Goal: Use online tool/utility: Use online tool/utility

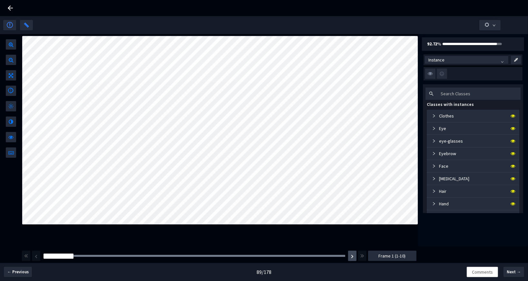
click at [353, 255] on img "button" at bounding box center [352, 257] width 3 height 4
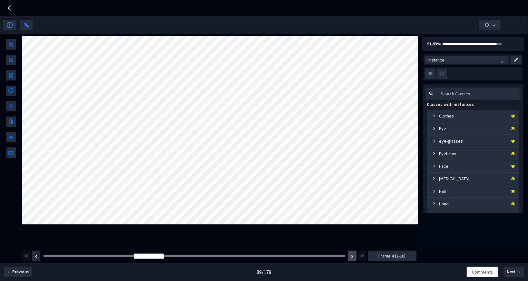
click at [353, 255] on img "button" at bounding box center [352, 257] width 3 height 4
click at [39, 256] on button "button" at bounding box center [36, 256] width 8 height 10
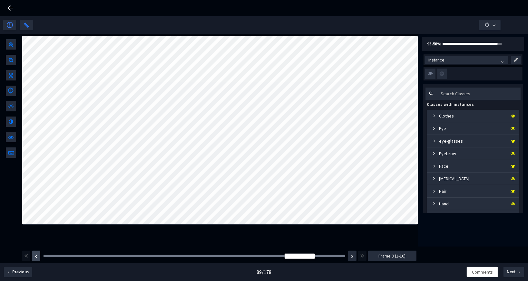
click at [39, 256] on button "button" at bounding box center [36, 256] width 8 height 10
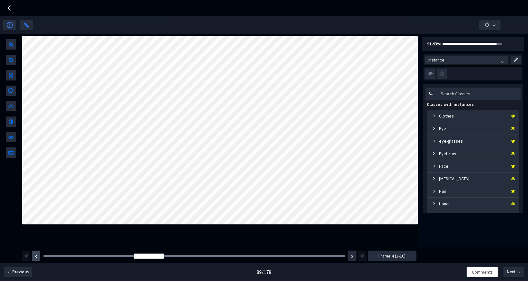
click at [39, 256] on button "button" at bounding box center [36, 256] width 8 height 10
